Goal: Task Accomplishment & Management: Manage account settings

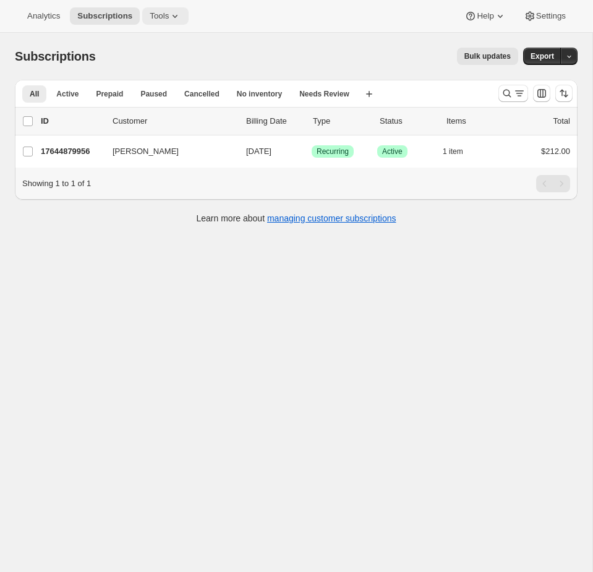
click at [176, 17] on icon at bounding box center [175, 16] width 12 height 12
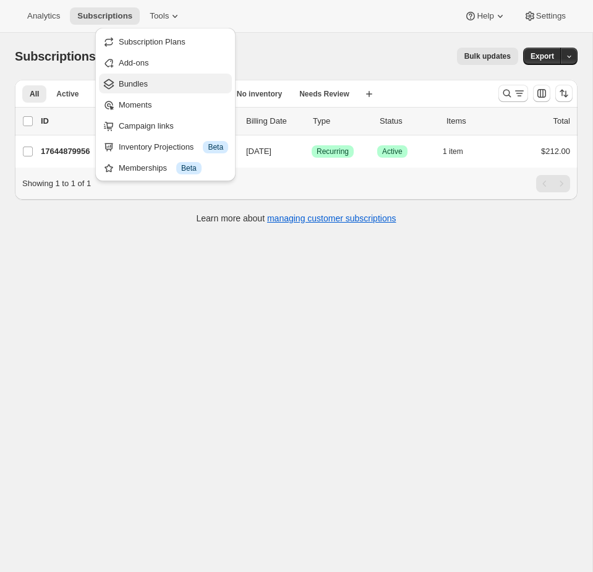
click at [159, 78] on span "Bundles" at bounding box center [173, 84] width 109 height 12
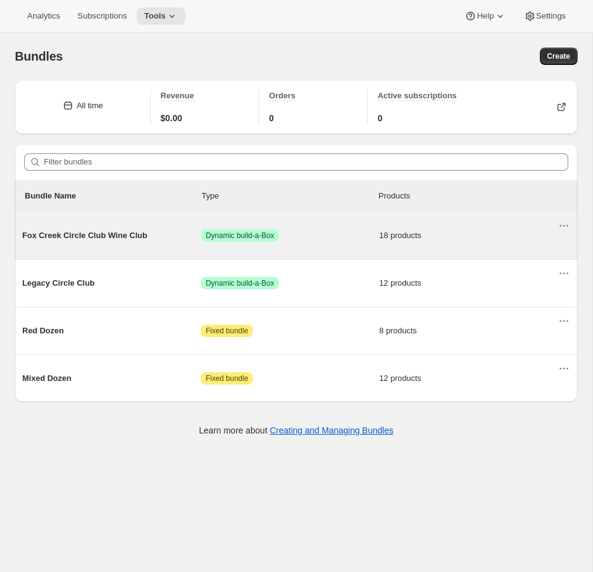
click at [341, 247] on div "Fox Creek Circle Club Wine Club Success Dynamic build-a-Box 18 products" at bounding box center [289, 235] width 535 height 32
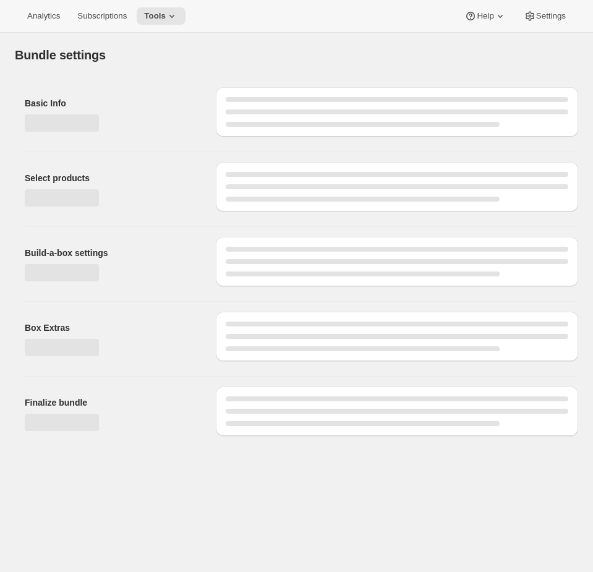
type input "Fox Creek Circle Club Wine Club"
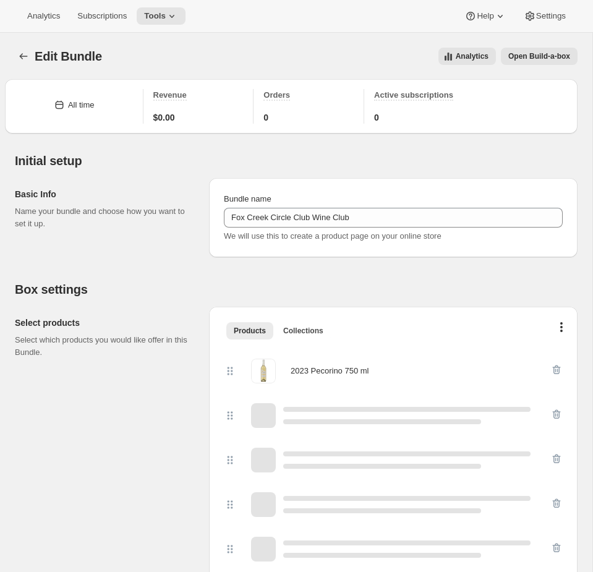
click at [554, 58] on span "Open Build-a-box" at bounding box center [539, 56] width 62 height 10
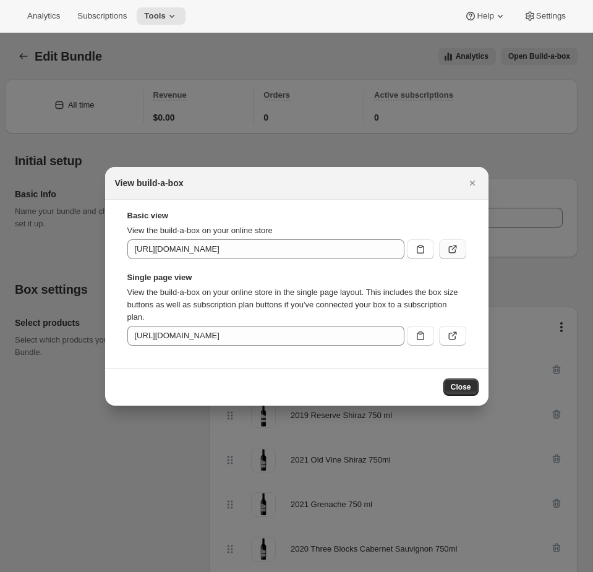
click at [448, 245] on icon ":r49:" at bounding box center [452, 249] width 12 height 12
